Goal: Transaction & Acquisition: Register for event/course

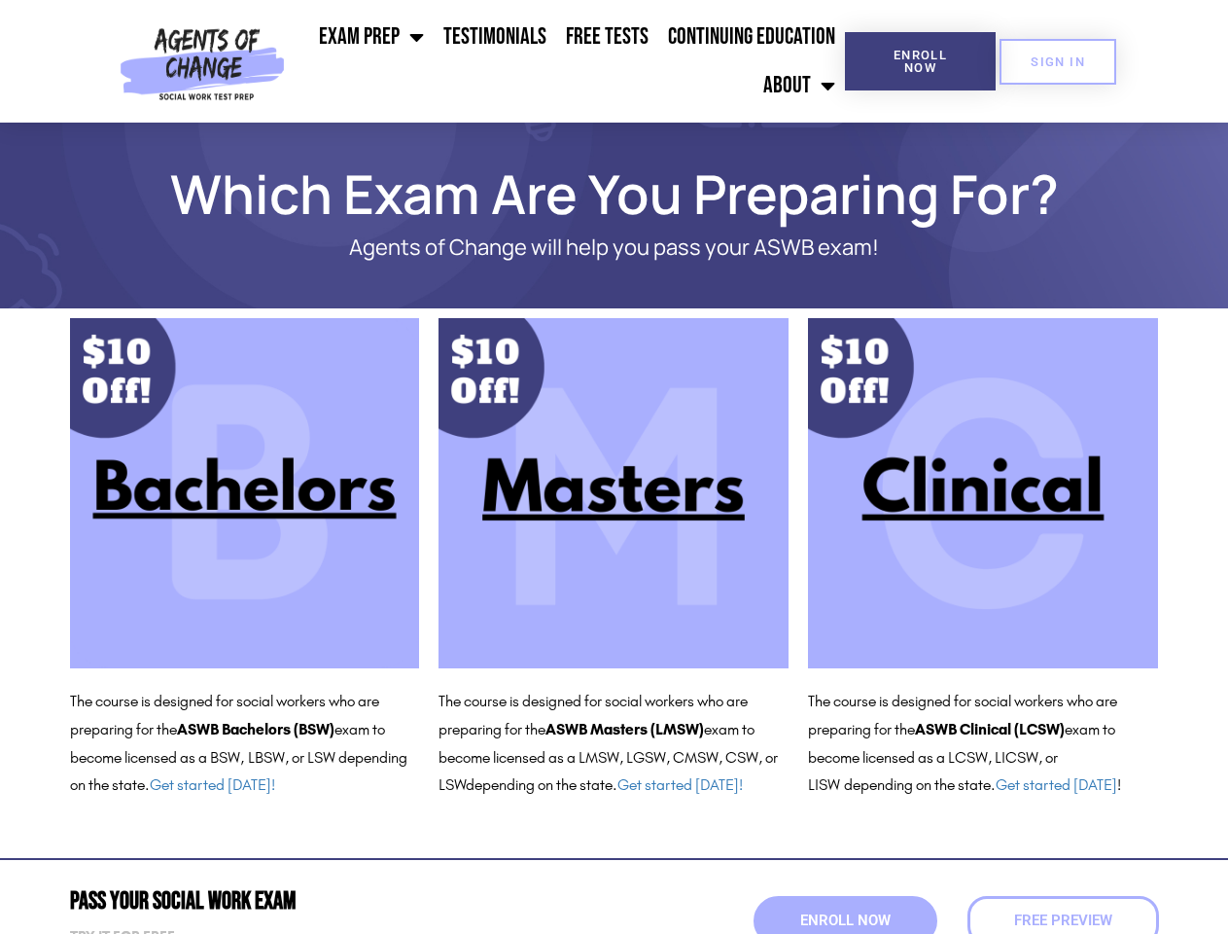
click at [569, 61] on ul "Exam Prep BSW Exam Prep: ASWB Bachelors Level Exam LMSW Exam Prep: ASWB Masters…" at bounding box center [569, 61] width 552 height 97
click at [920, 61] on span "Enroll Now" at bounding box center [920, 61] width 89 height 25
click at [1058, 61] on span "SIGN IN" at bounding box center [1058, 61] width 54 height 13
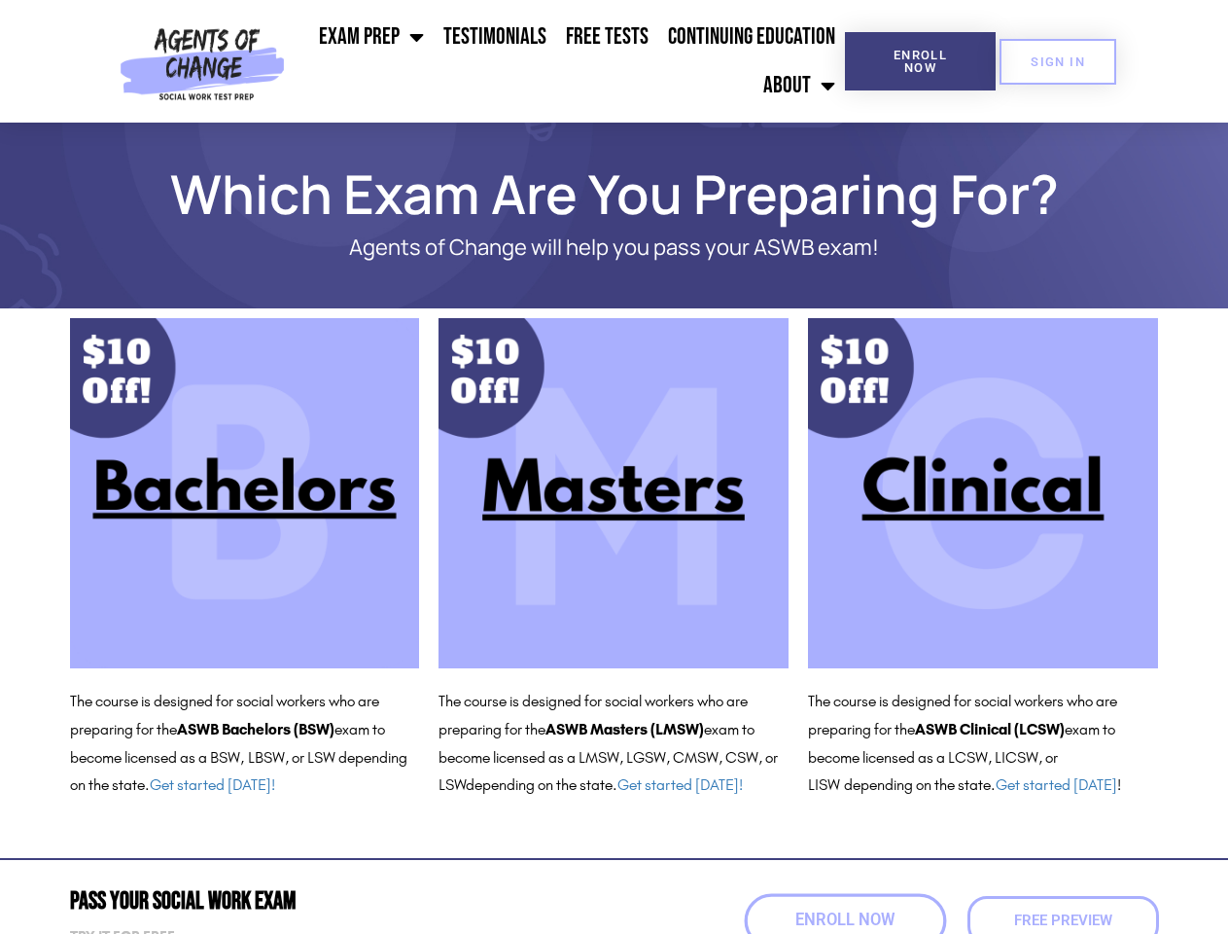
click at [845, 920] on span "Enroll Now" at bounding box center [845, 920] width 99 height 17
click at [1063, 920] on span "Free Preview" at bounding box center [1063, 920] width 98 height 15
click at [1063, 920] on span "Free Preview" at bounding box center [1063, 920] width 108 height 17
